Goal: Check status

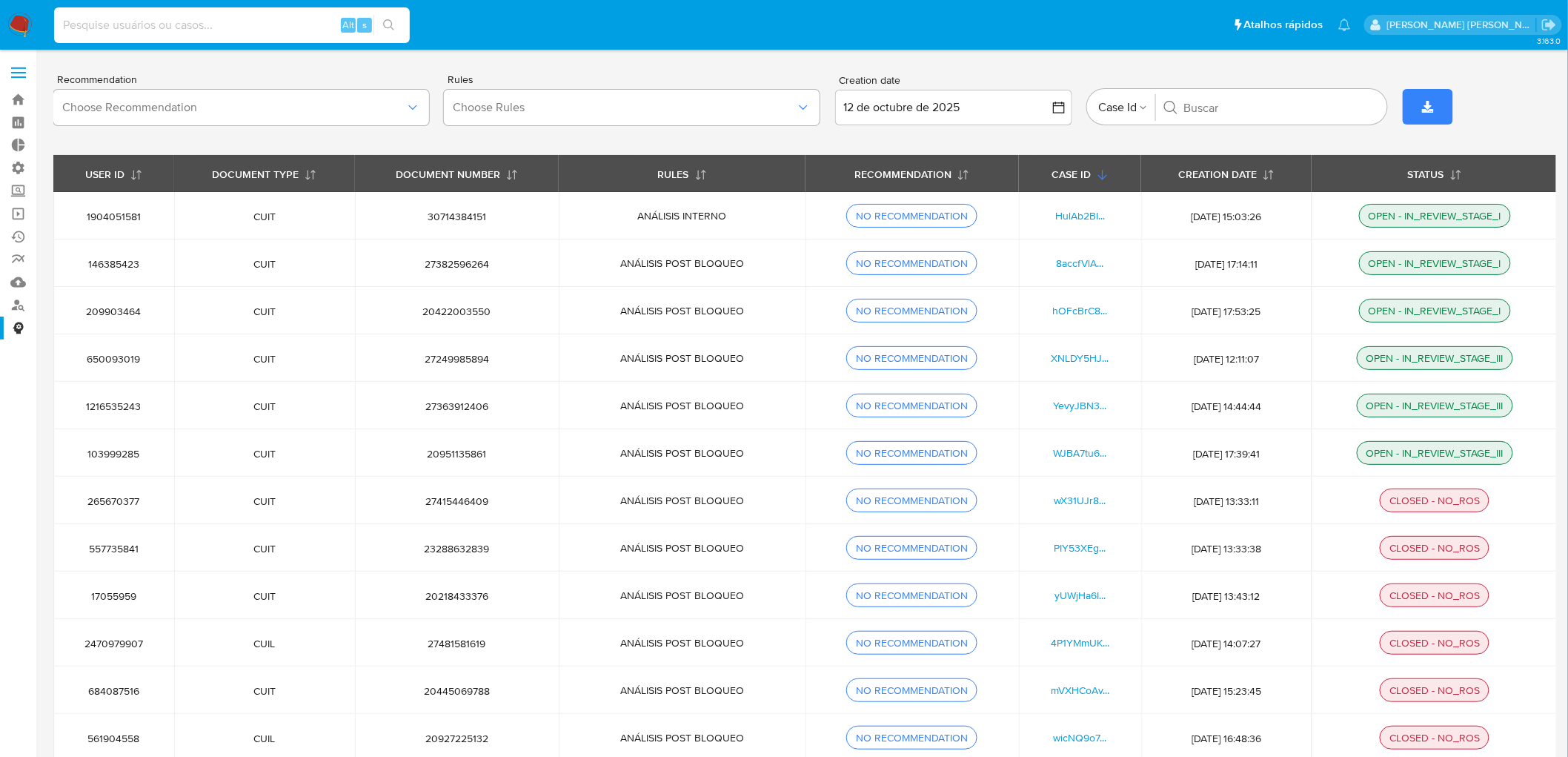
click at [300, 28] on input at bounding box center [232, 25] width 356 height 19
type input "V"
paste input "12612797"
type input "12612797"
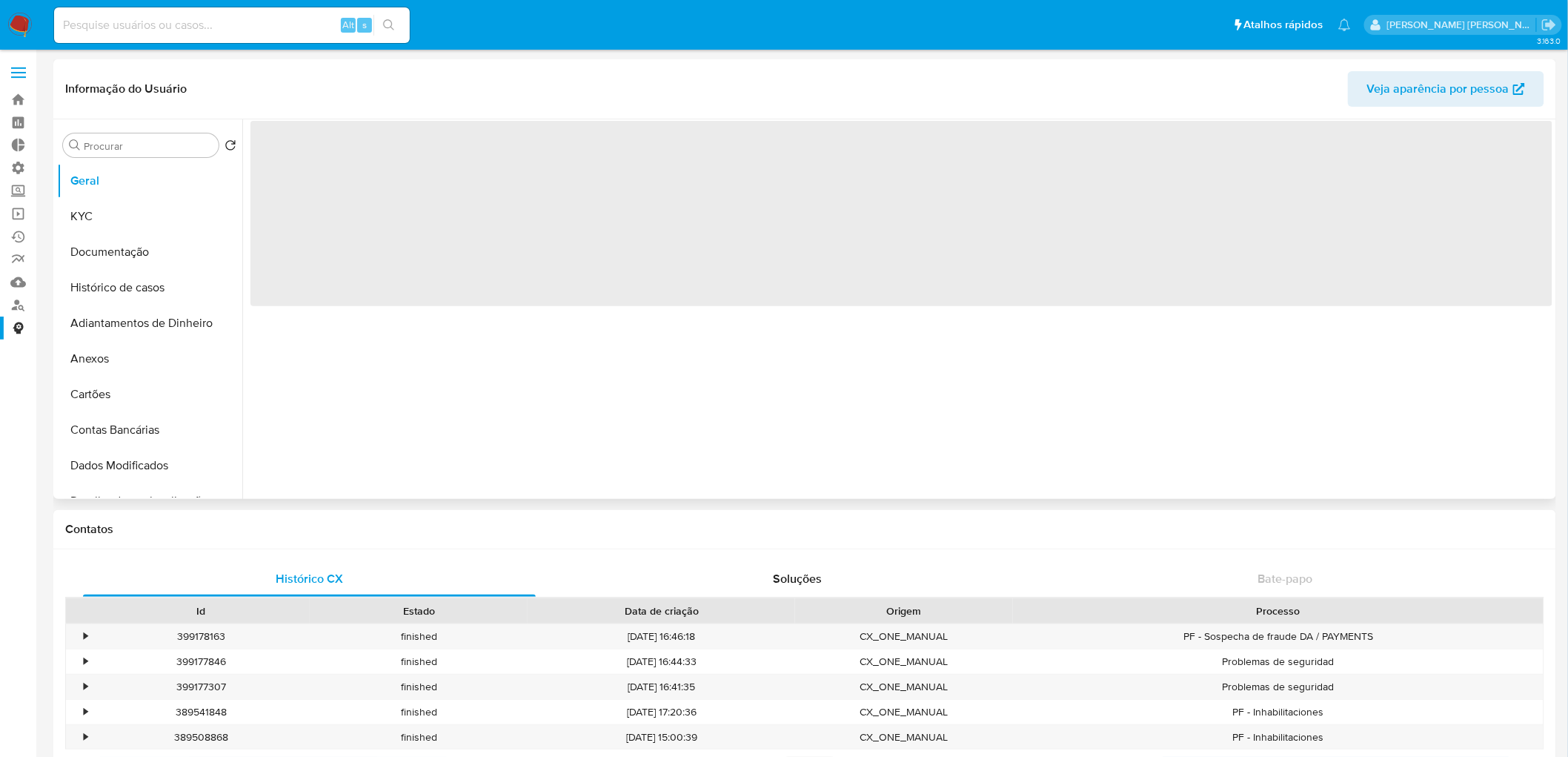
select select "10"
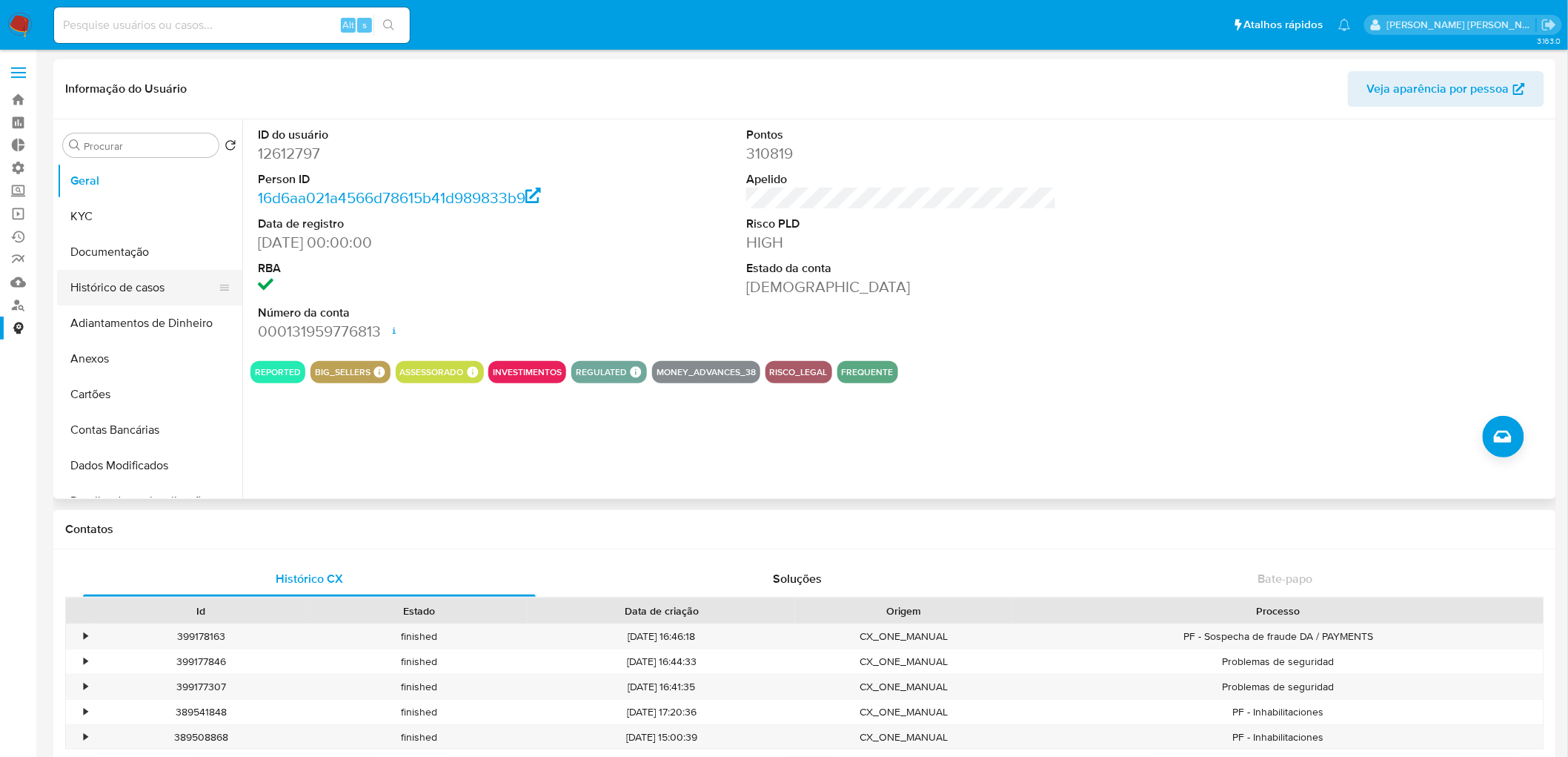
click at [137, 290] on button "Histórico de casos" at bounding box center [143, 287] width 173 height 35
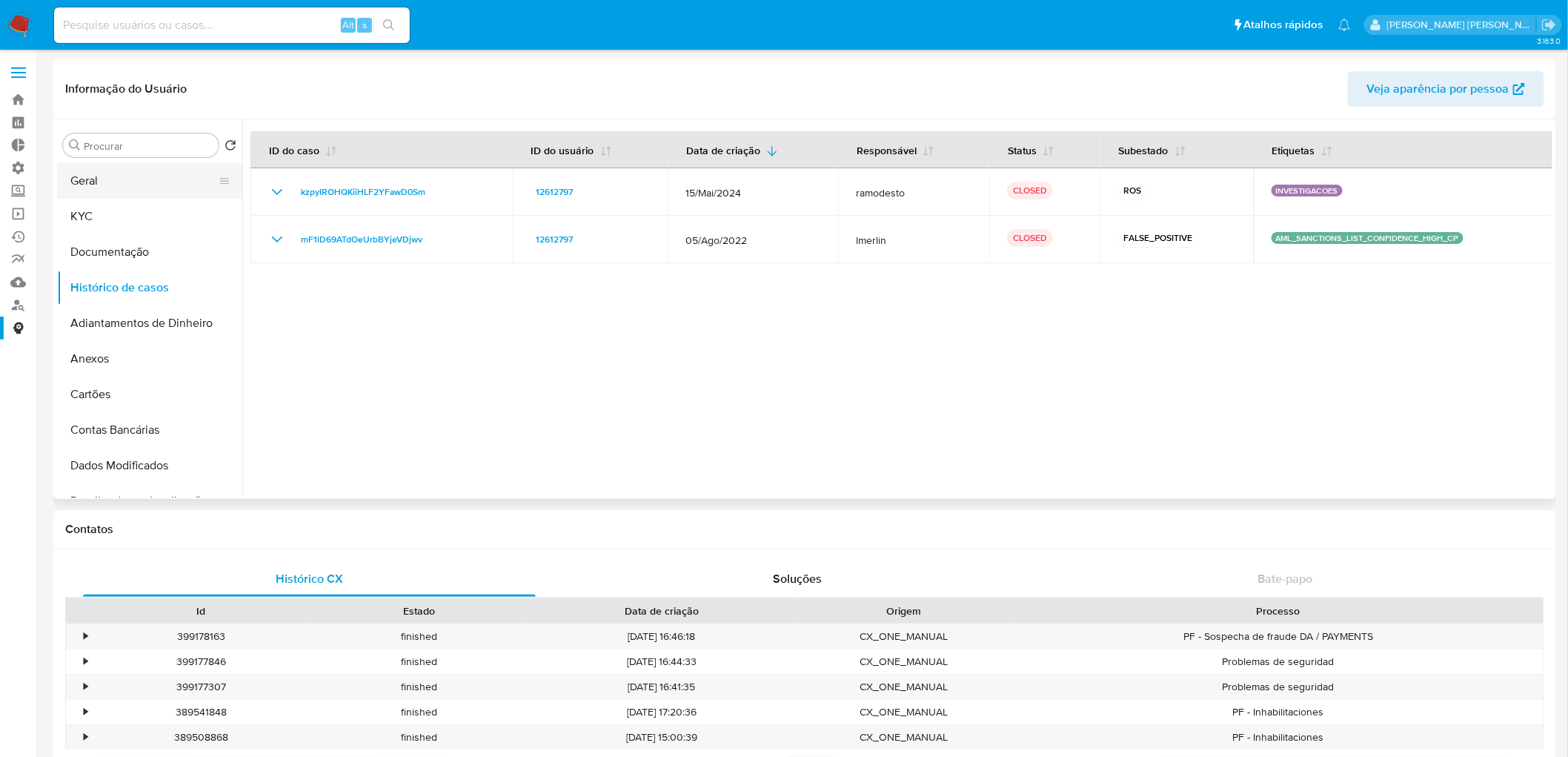
click at [114, 176] on button "Geral" at bounding box center [143, 181] width 173 height 35
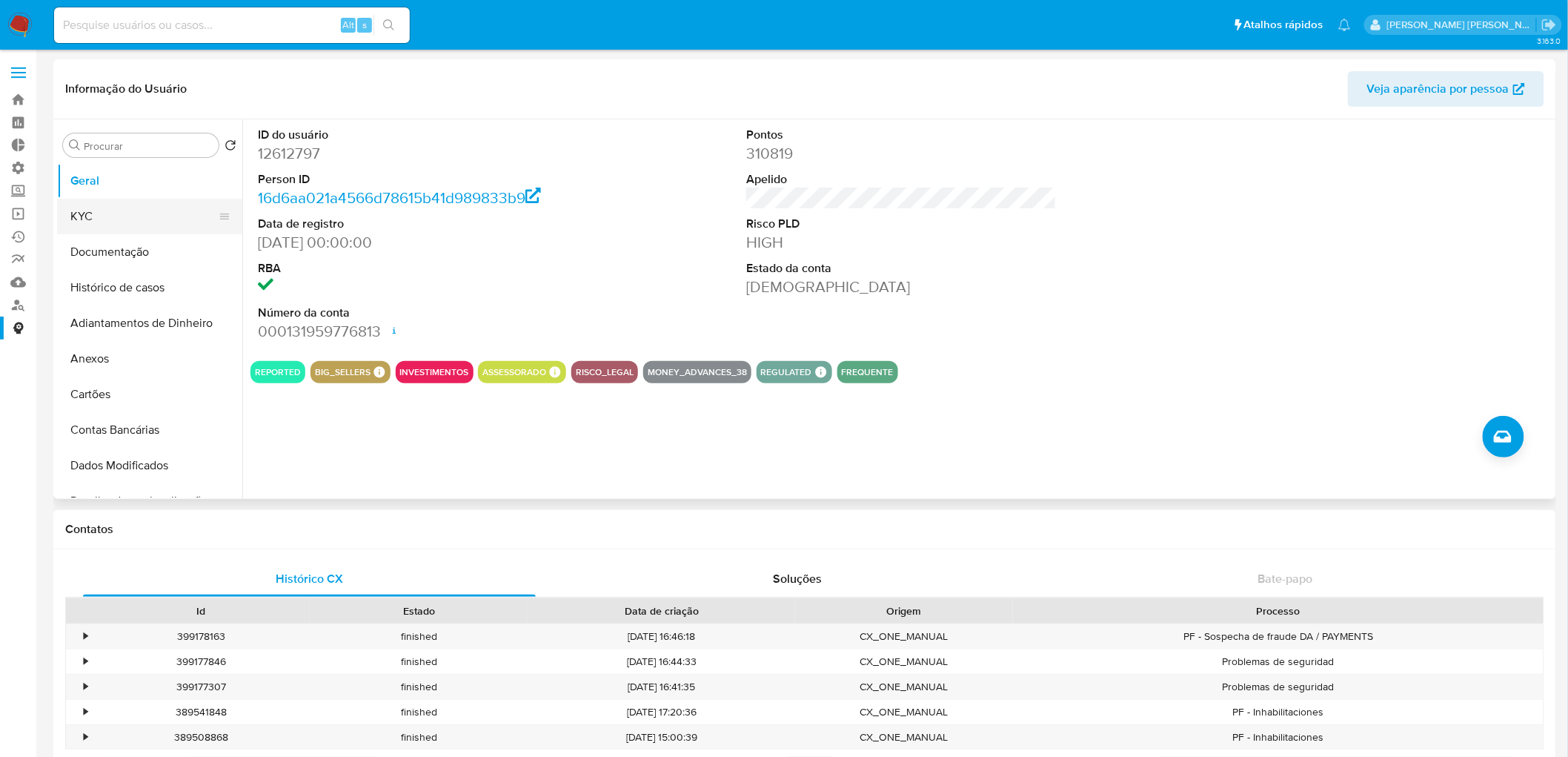
click at [106, 217] on button "KYC" at bounding box center [143, 216] width 173 height 35
